Goal: Task Accomplishment & Management: Manage account settings

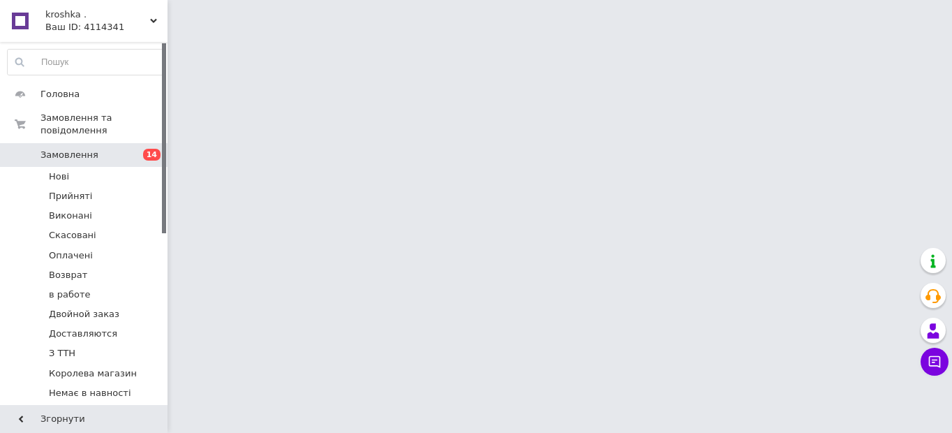
click at [110, 149] on span "Замовлення" at bounding box center [84, 155] width 89 height 13
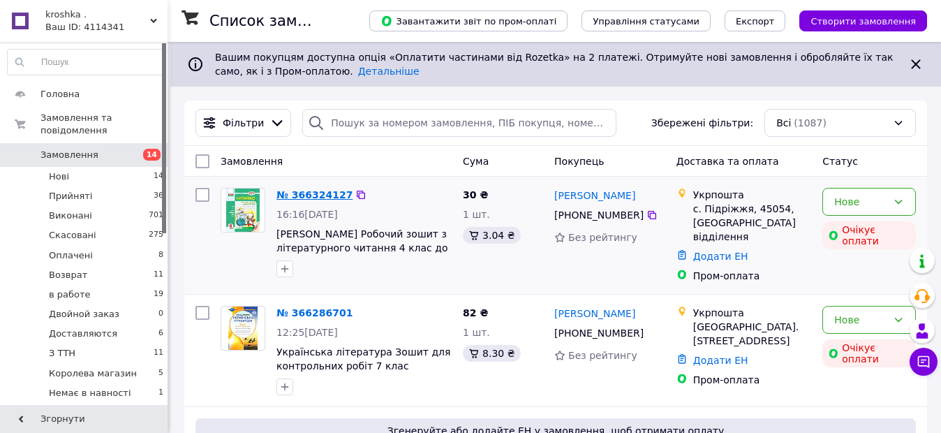
click at [315, 195] on link "№ 366324127" at bounding box center [314, 194] width 76 height 11
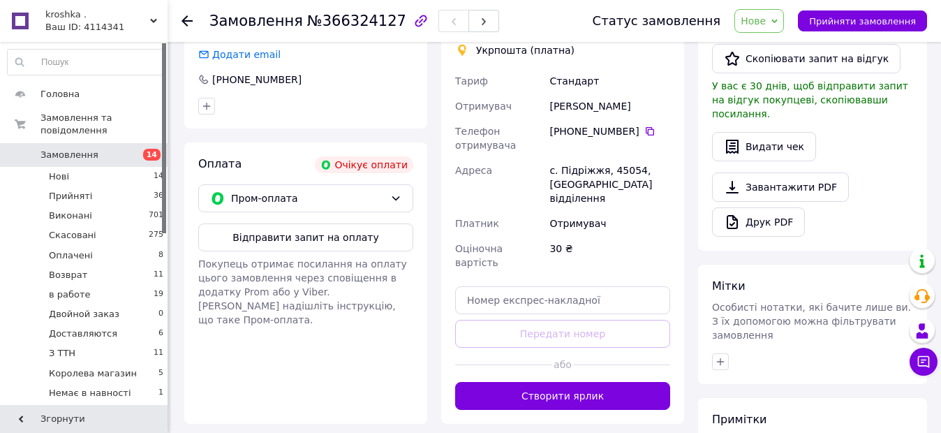
scroll to position [555, 0]
